Goal: Navigation & Orientation: Find specific page/section

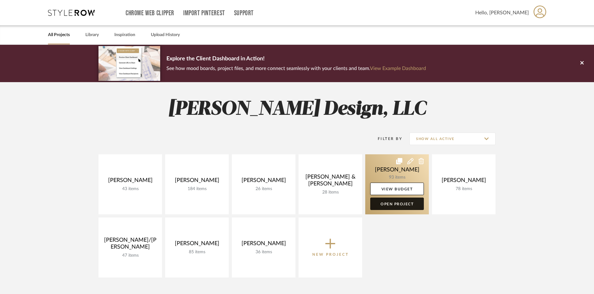
click at [390, 207] on link "Open Project" at bounding box center [397, 204] width 54 height 12
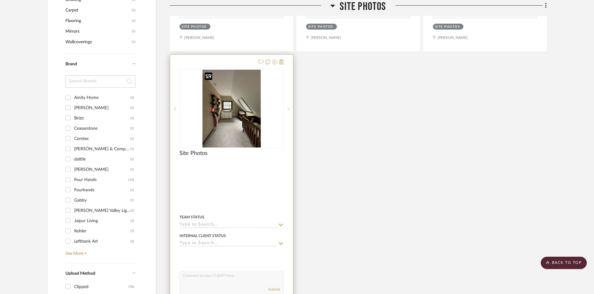
scroll to position [604, 0]
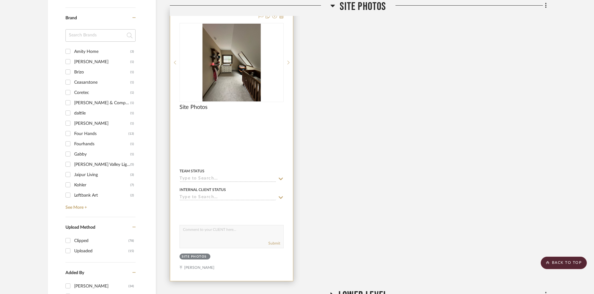
click at [228, 78] on img "0" at bounding box center [231, 63] width 59 height 78
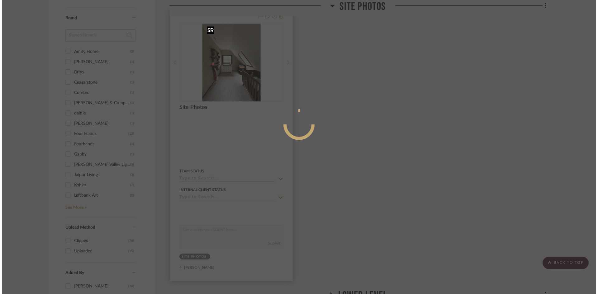
scroll to position [0, 0]
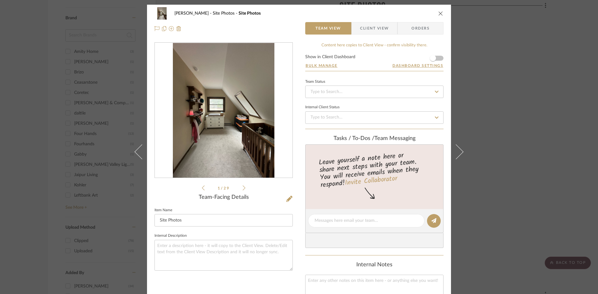
click at [236, 131] on img "0" at bounding box center [223, 110] width 101 height 135
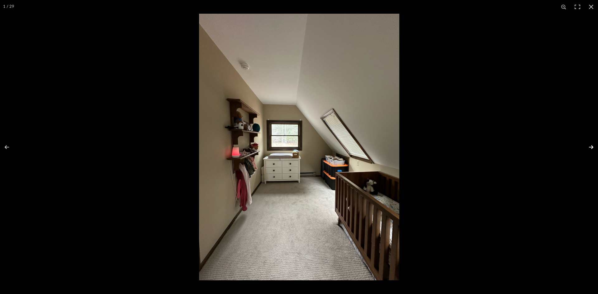
click at [591, 145] on button at bounding box center [587, 147] width 22 height 31
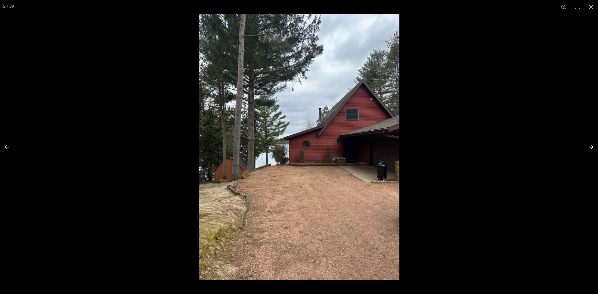
click at [591, 145] on button at bounding box center [587, 147] width 22 height 31
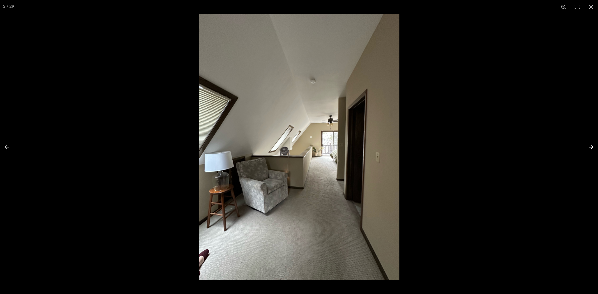
click at [591, 145] on button at bounding box center [587, 147] width 22 height 31
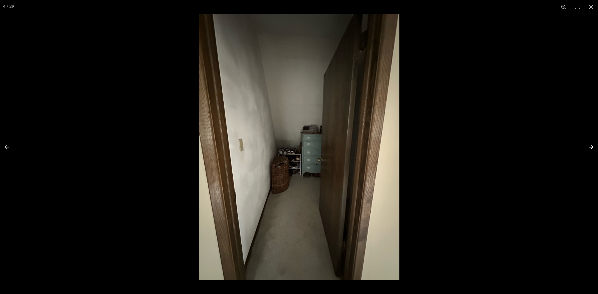
click at [591, 145] on button at bounding box center [587, 147] width 22 height 31
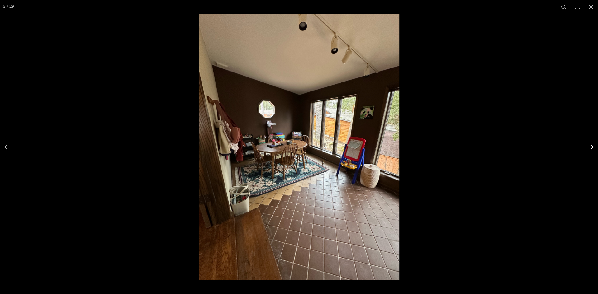
click at [591, 145] on button at bounding box center [587, 147] width 22 height 31
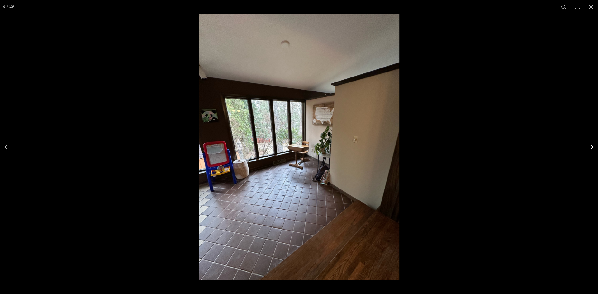
click at [591, 147] on button at bounding box center [587, 147] width 22 height 31
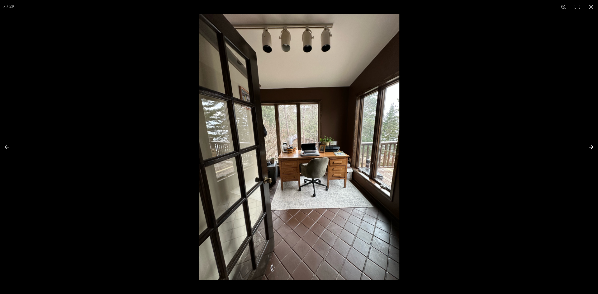
click at [591, 147] on button at bounding box center [587, 147] width 22 height 31
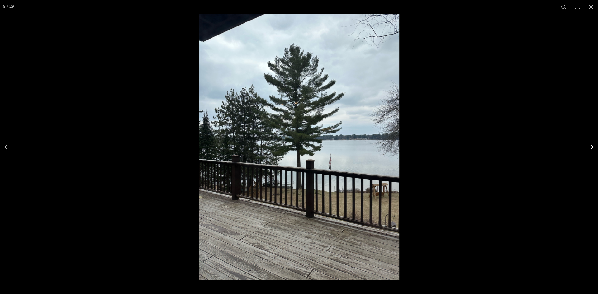
click at [591, 147] on button at bounding box center [587, 147] width 22 height 31
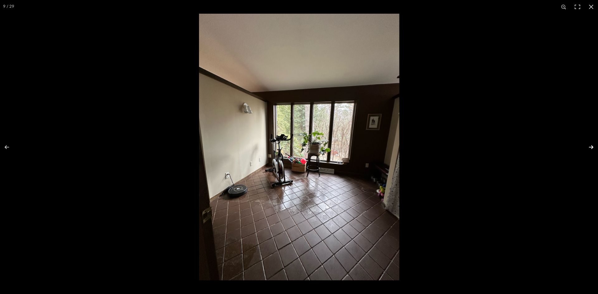
click at [591, 146] on button at bounding box center [587, 147] width 22 height 31
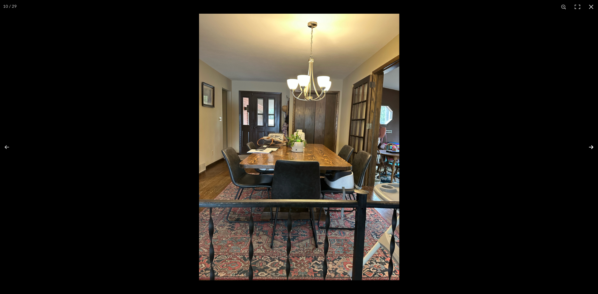
click at [591, 146] on button at bounding box center [587, 147] width 22 height 31
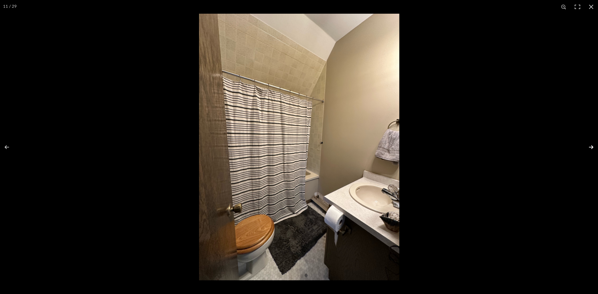
click at [591, 146] on button at bounding box center [587, 147] width 22 height 31
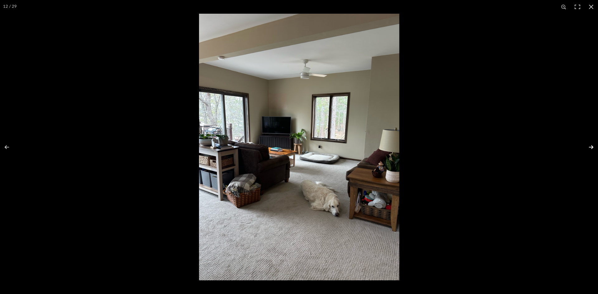
click at [591, 146] on button at bounding box center [587, 147] width 22 height 31
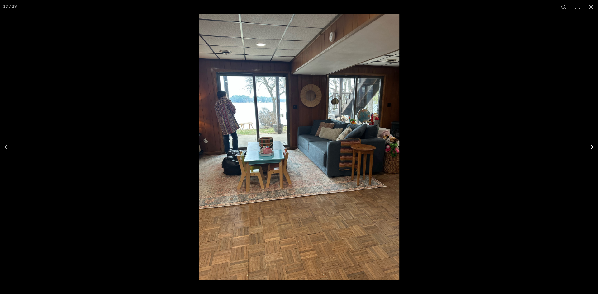
click at [591, 146] on button at bounding box center [587, 147] width 22 height 31
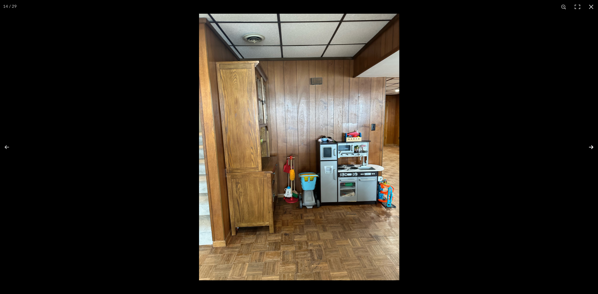
click at [592, 148] on button at bounding box center [587, 147] width 22 height 31
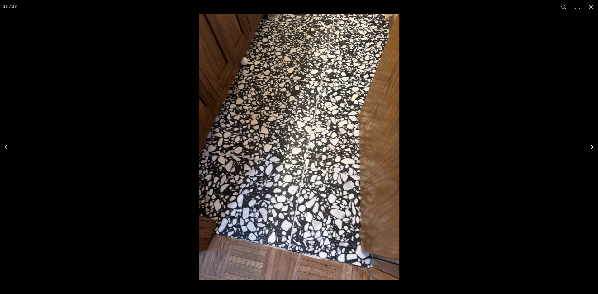
click at [592, 148] on button at bounding box center [587, 147] width 22 height 31
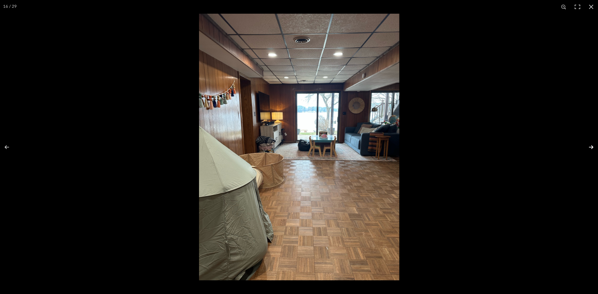
click at [592, 148] on button at bounding box center [587, 147] width 22 height 31
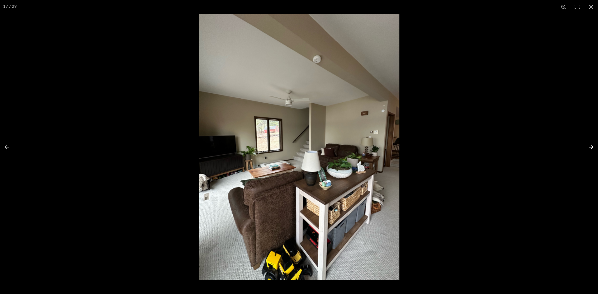
click at [592, 148] on button at bounding box center [587, 147] width 22 height 31
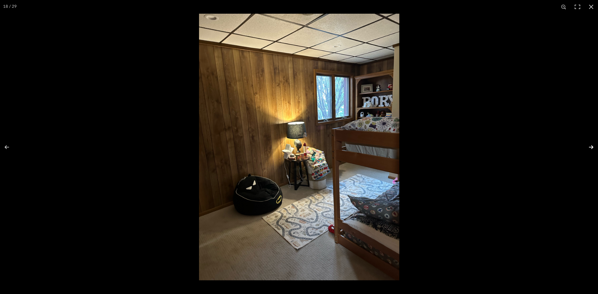
click at [592, 148] on button at bounding box center [587, 147] width 22 height 31
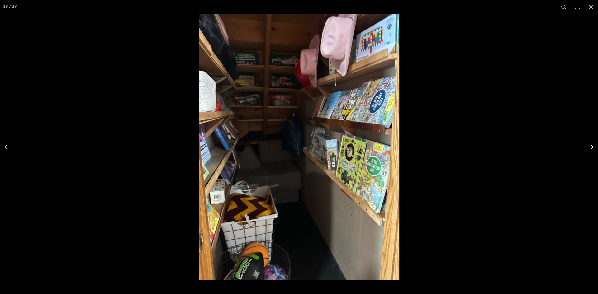
click at [592, 148] on button at bounding box center [587, 147] width 22 height 31
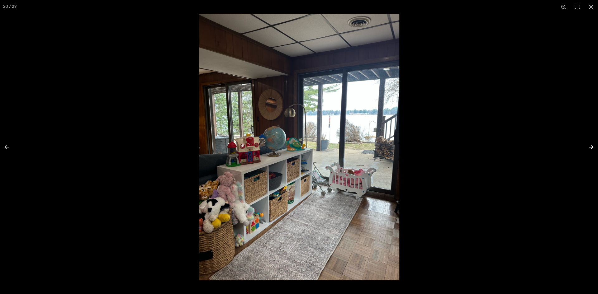
click at [592, 148] on button at bounding box center [587, 147] width 22 height 31
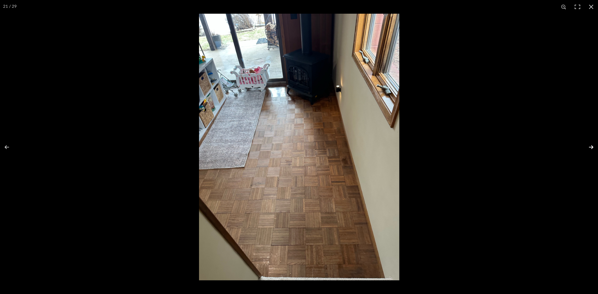
click at [592, 148] on button at bounding box center [587, 147] width 22 height 31
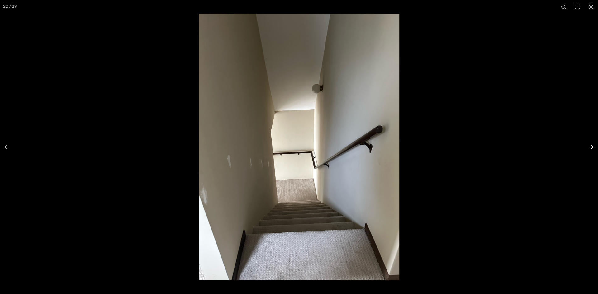
click at [592, 148] on button at bounding box center [587, 147] width 22 height 31
